Goal: Navigation & Orientation: Find specific page/section

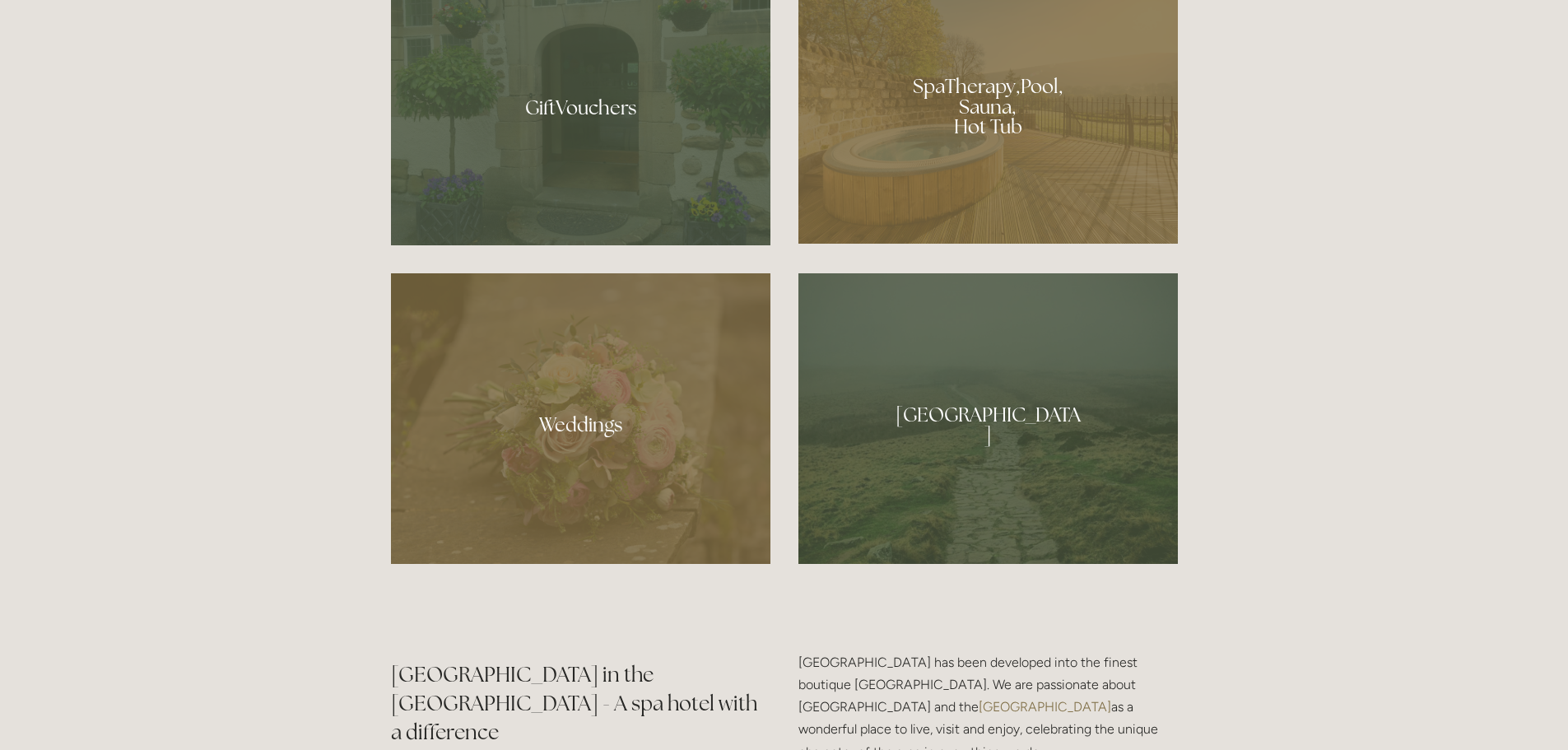
scroll to position [1153, 0]
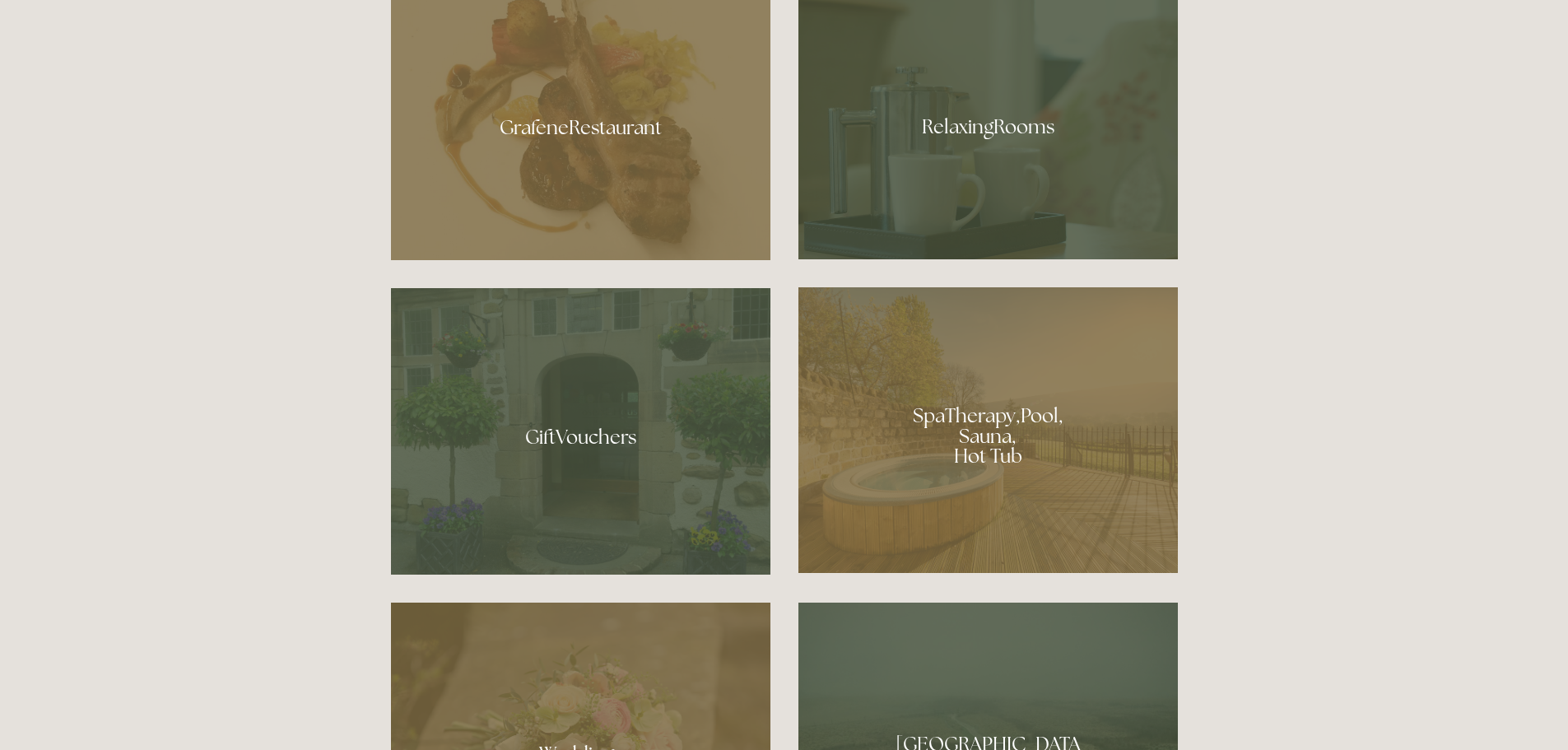
click at [978, 419] on div at bounding box center [989, 430] width 380 height 286
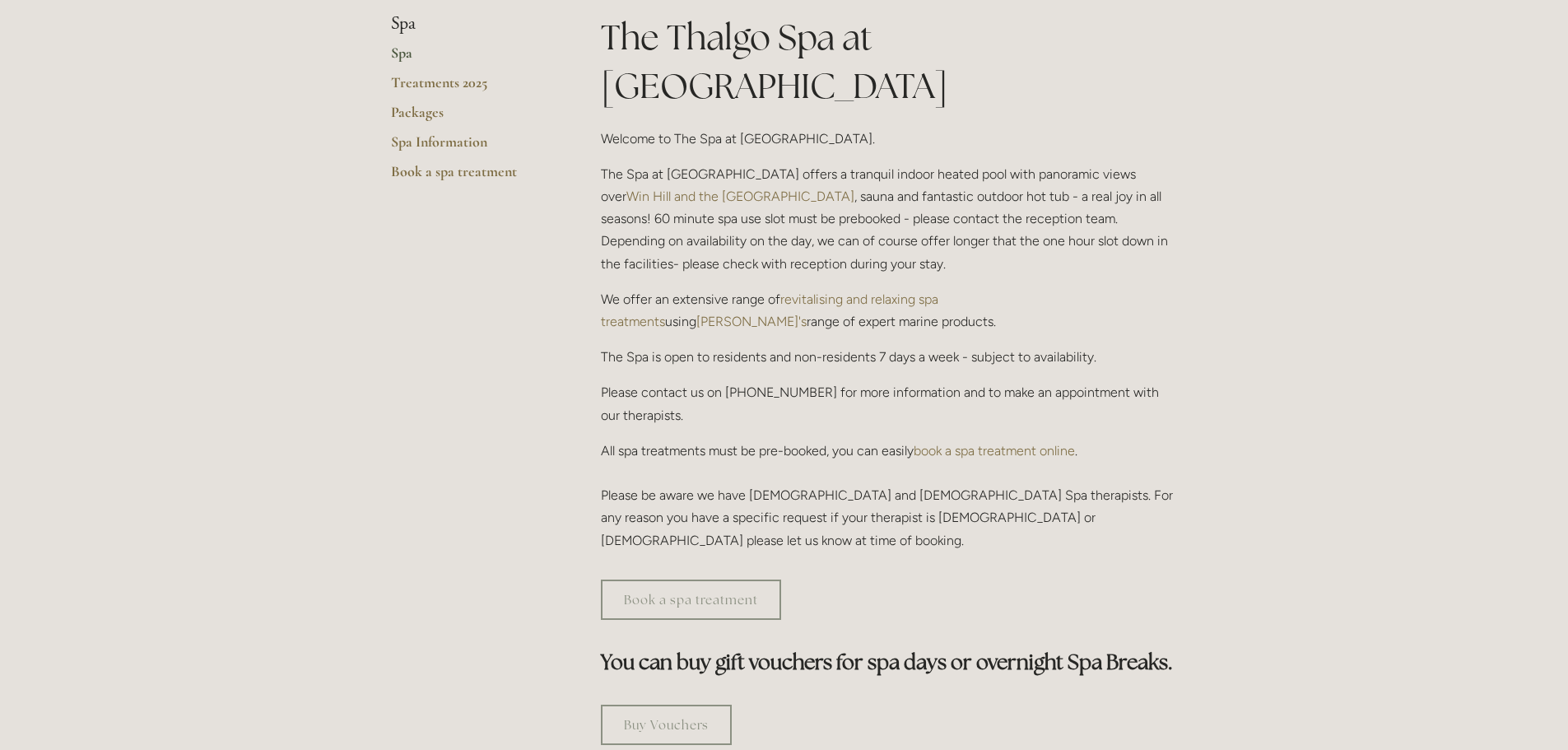
scroll to position [824, 0]
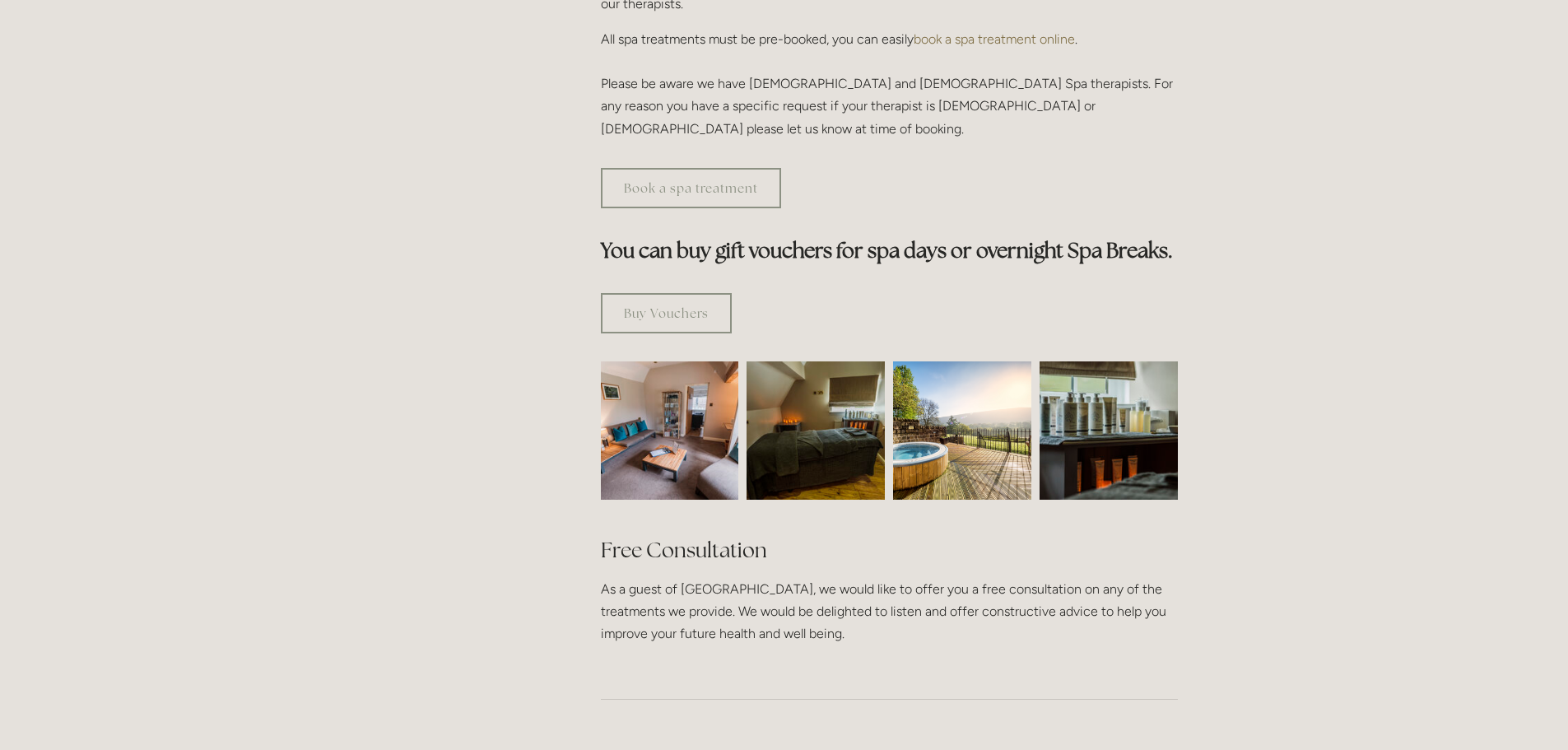
click at [904, 377] on img at bounding box center [962, 430] width 138 height 138
click at [838, 375] on img at bounding box center [815, 430] width 207 height 138
click at [653, 372] on img at bounding box center [669, 430] width 207 height 138
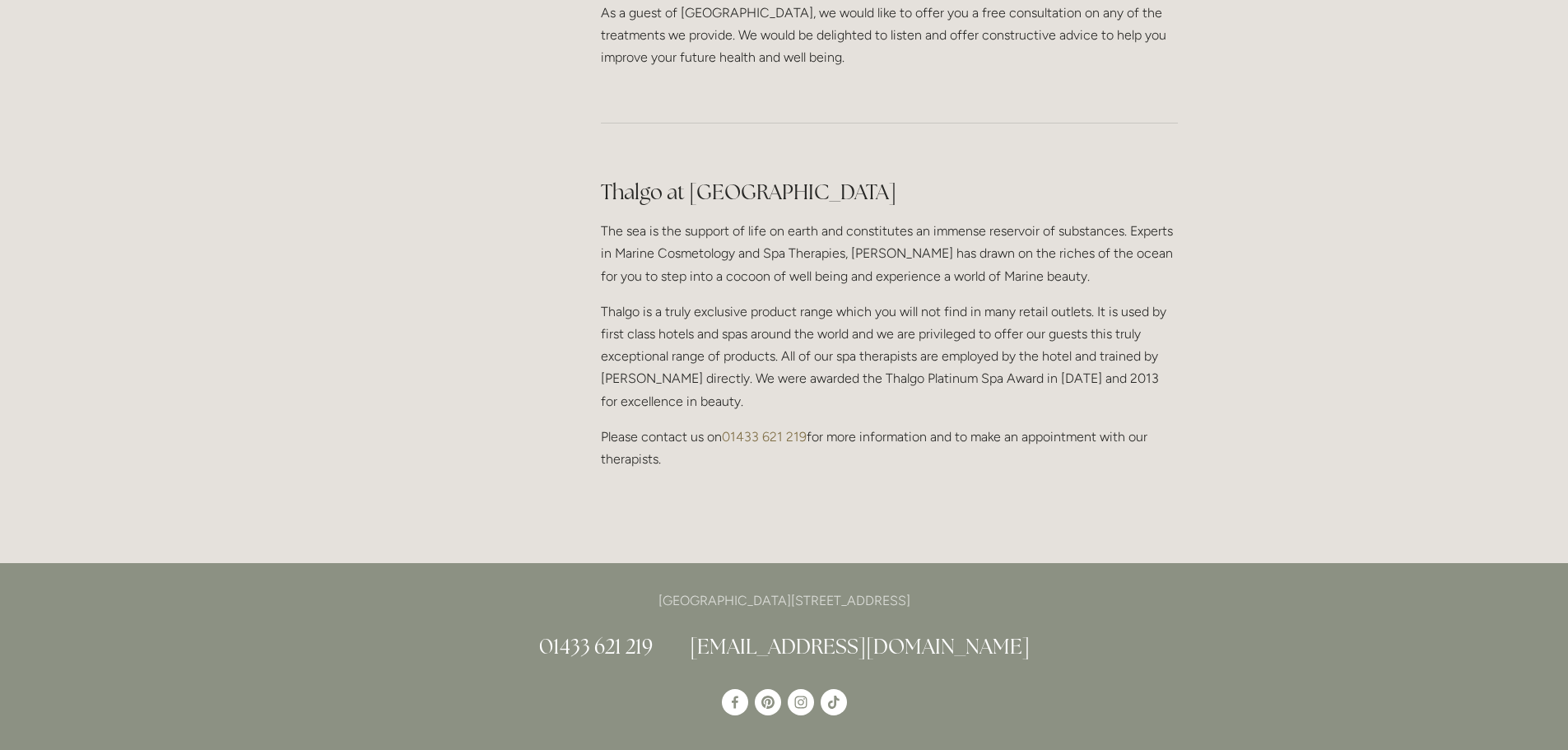
scroll to position [1483, 0]
